Goal: Obtain resource: Obtain resource

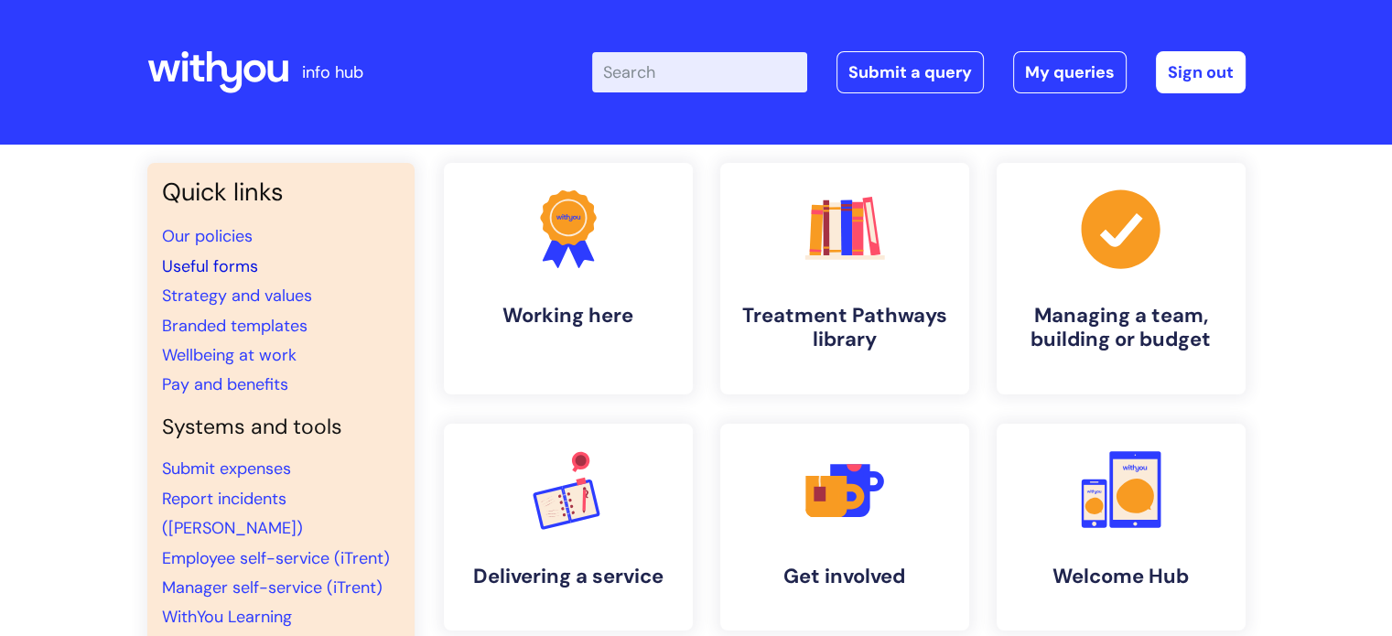
click at [222, 266] on link "Useful forms" at bounding box center [210, 266] width 96 height 22
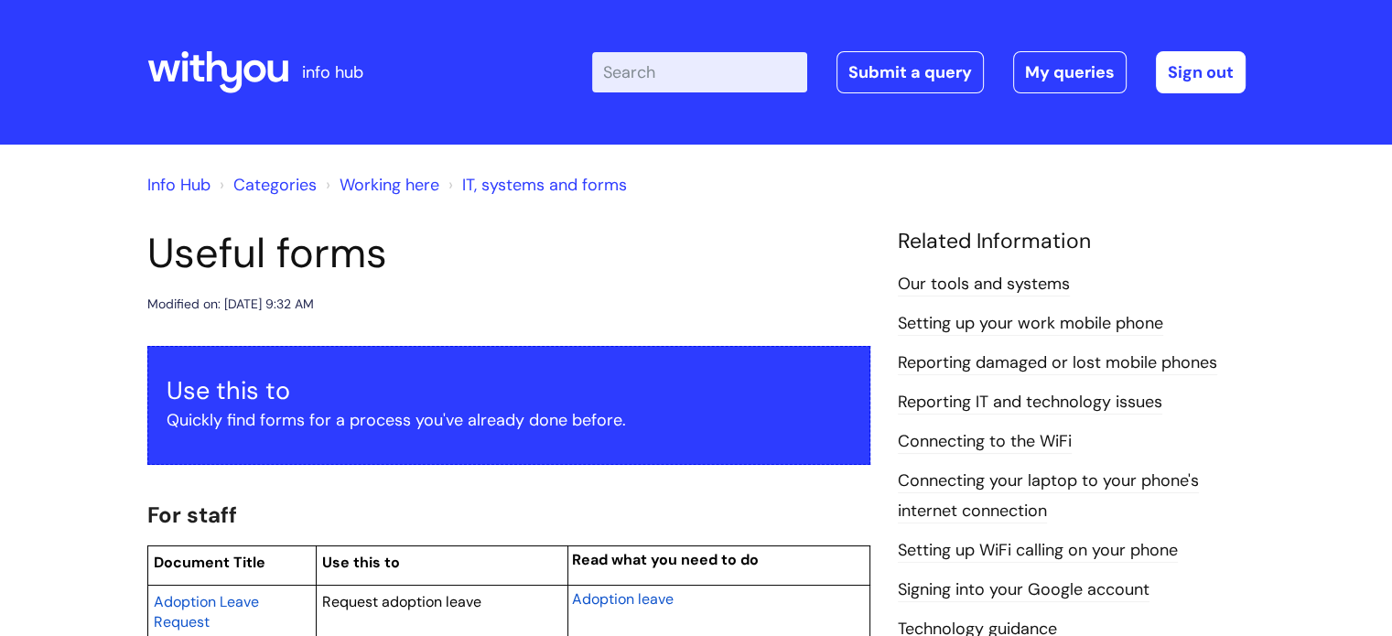
click at [640, 69] on input "Enter your search term here..." at bounding box center [699, 72] width 215 height 40
type input "hs04"
click button "Search" at bounding box center [0, 0] width 0 height 0
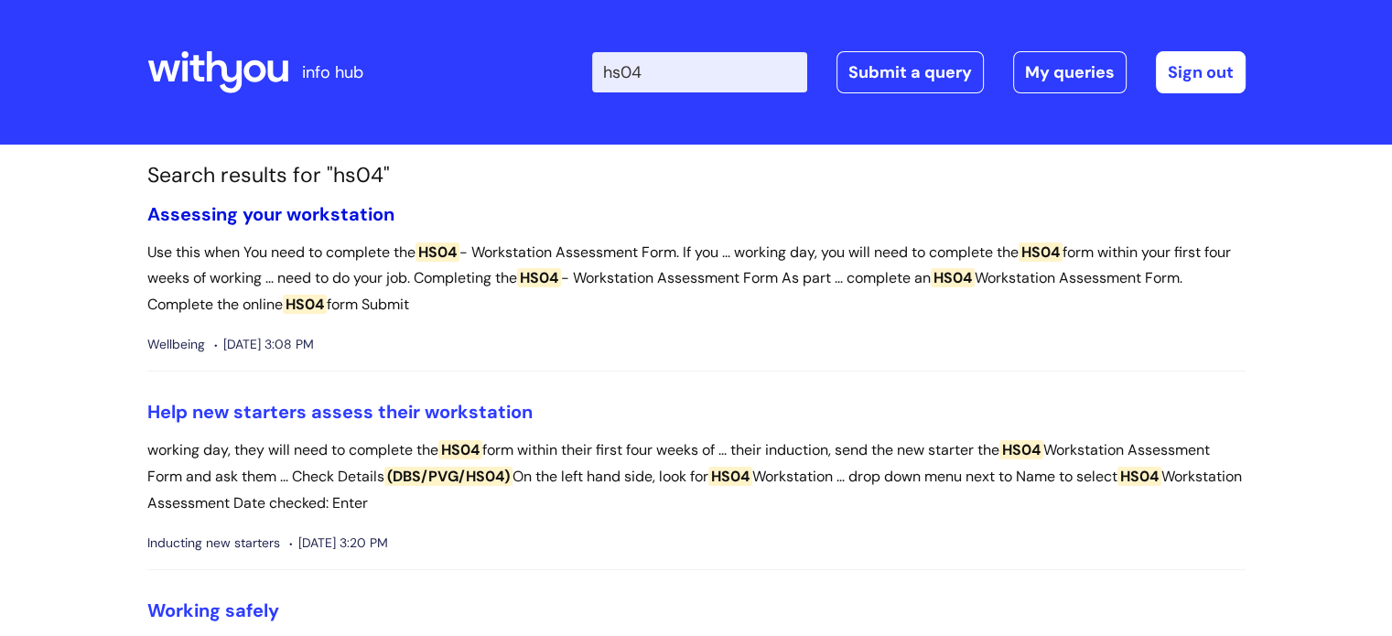
click at [303, 214] on link "Assessing your workstation" at bounding box center [270, 214] width 247 height 24
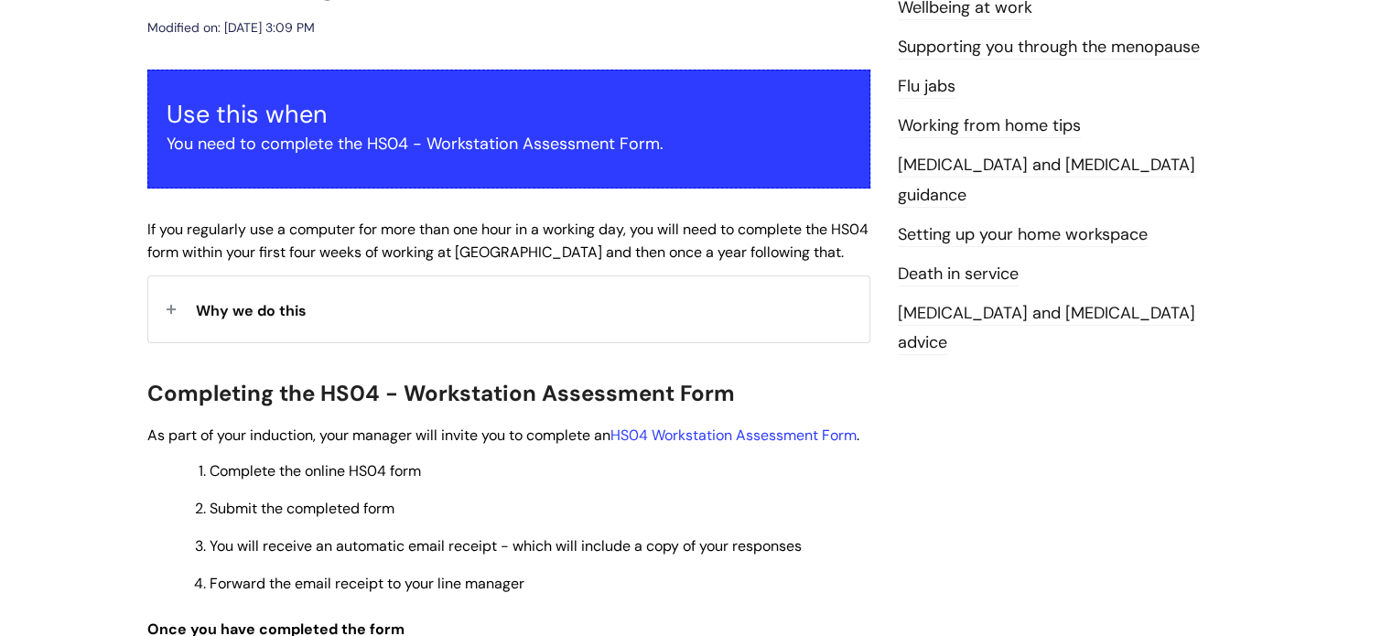
scroll to position [275, 0]
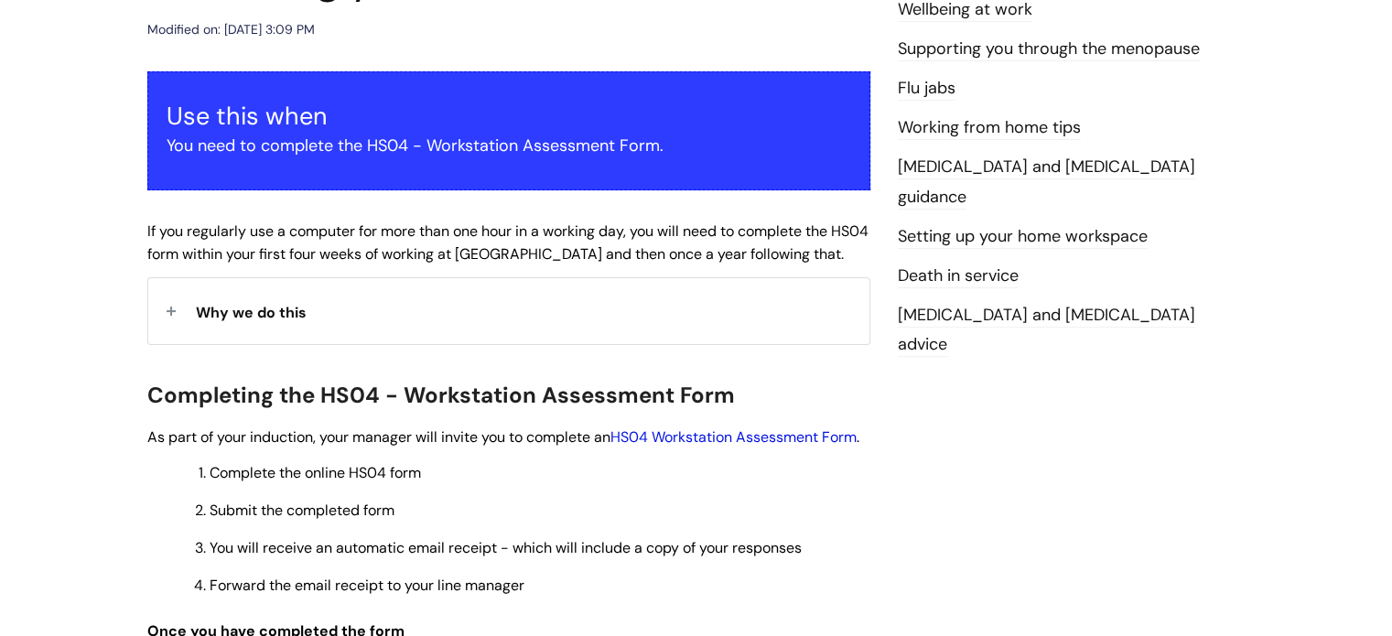
click at [737, 438] on link "HS04 Workstation Assessment Form" at bounding box center [733, 436] width 246 height 19
